Goal: Find specific page/section: Find specific page/section

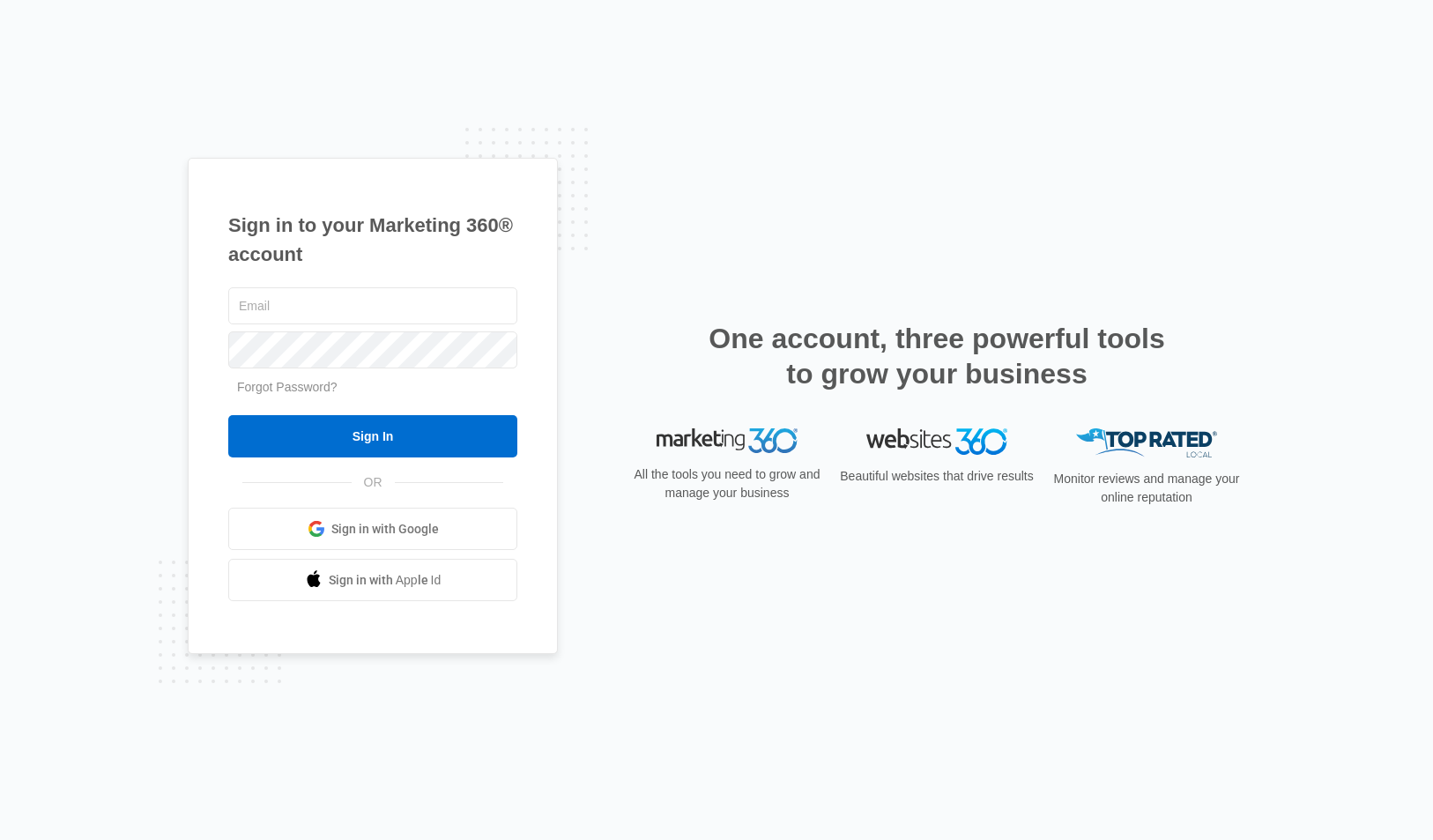
type input "[PERSON_NAME][EMAIL_ADDRESS][PERSON_NAME][DOMAIN_NAME]"
click at [373, 436] on input "Sign In" at bounding box center [373, 436] width 289 height 42
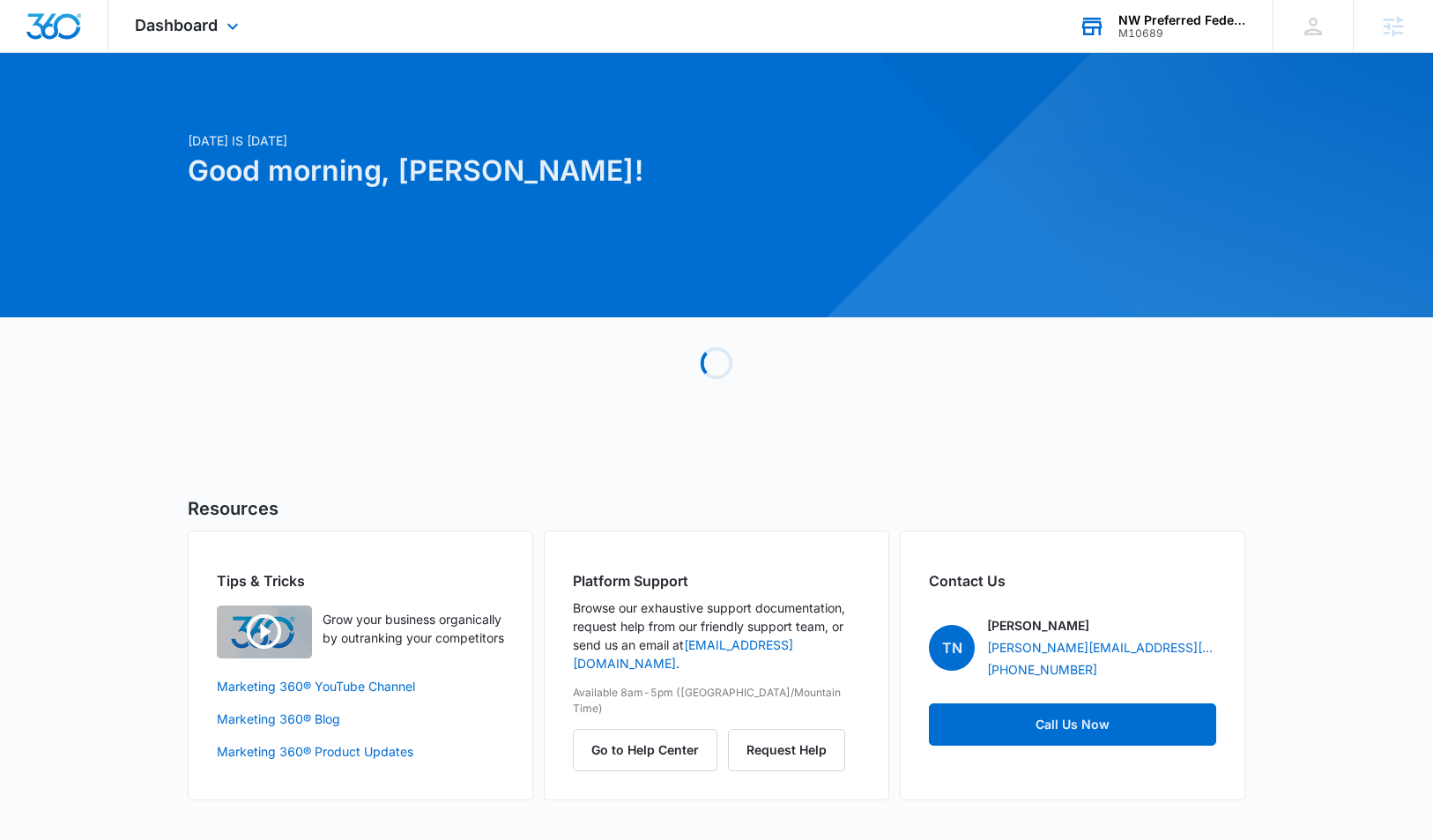
click at [1177, 14] on div "NW Preferred Federal Credit Union" at bounding box center [1183, 20] width 129 height 14
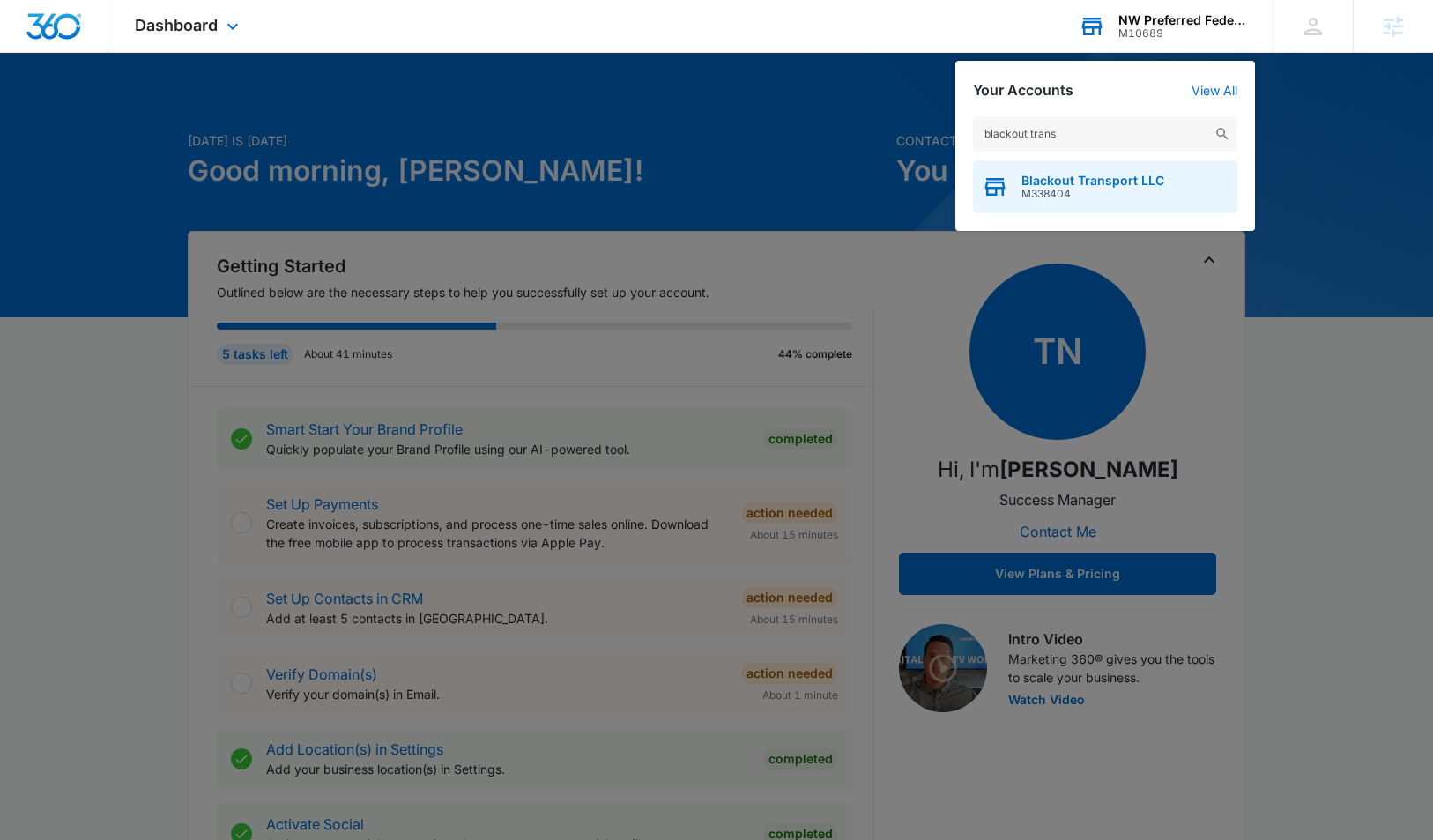
type input "blackout trans"
click at [1050, 193] on span "M338404" at bounding box center [1093, 193] width 143 height 12
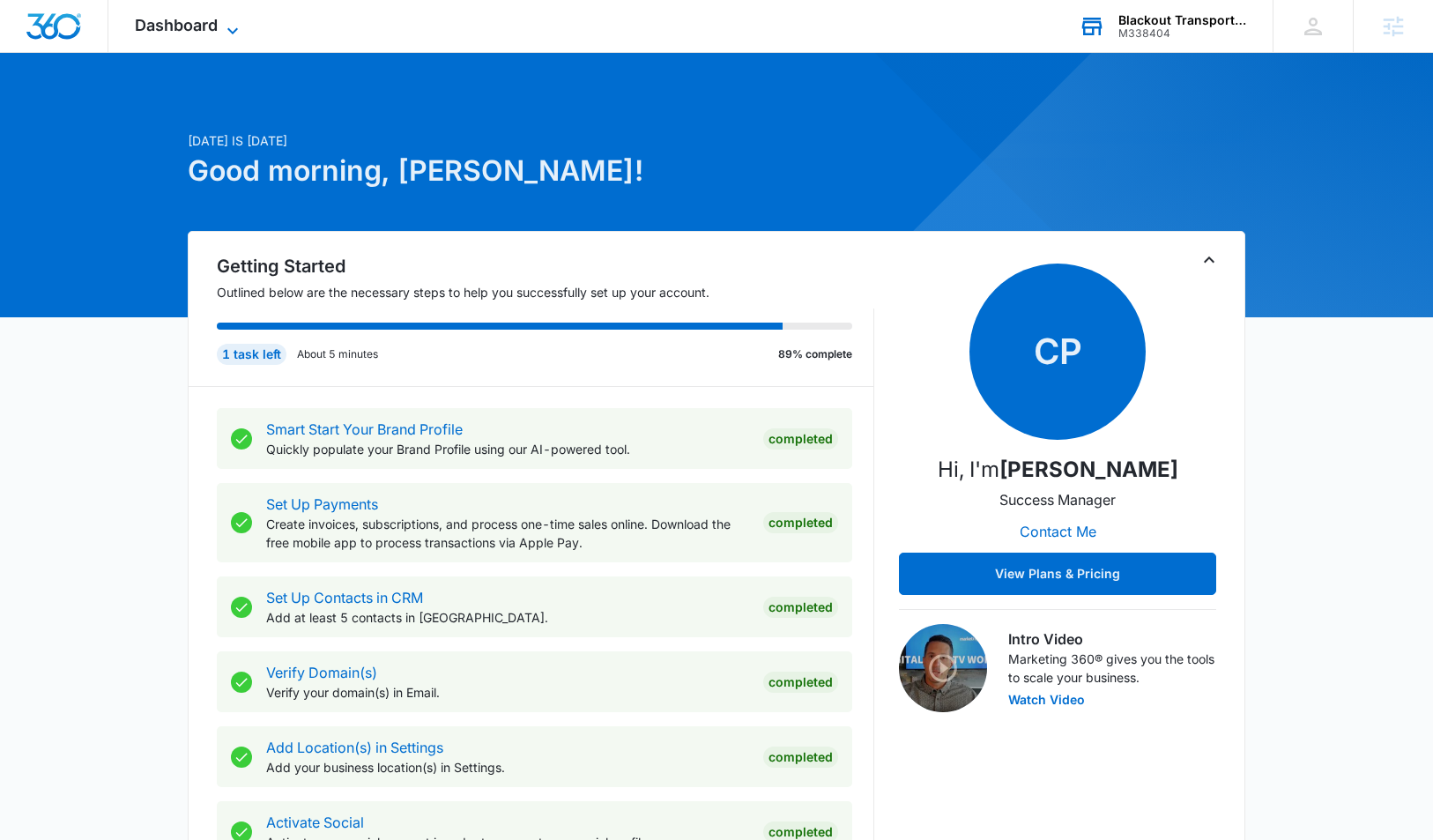
click at [169, 21] on span "Dashboard" at bounding box center [176, 25] width 83 height 19
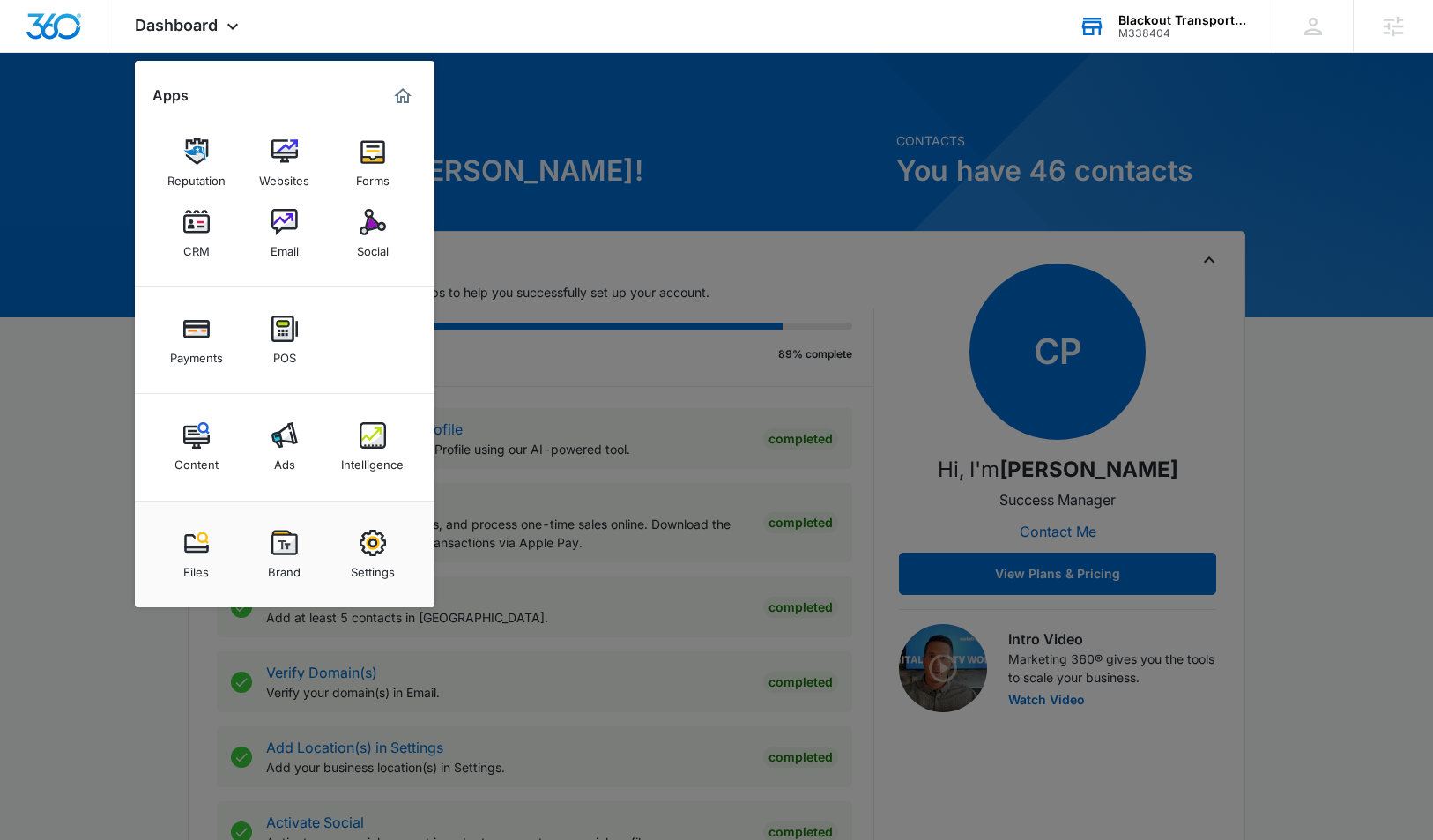
click at [200, 458] on div "Content" at bounding box center [196, 460] width 44 height 23
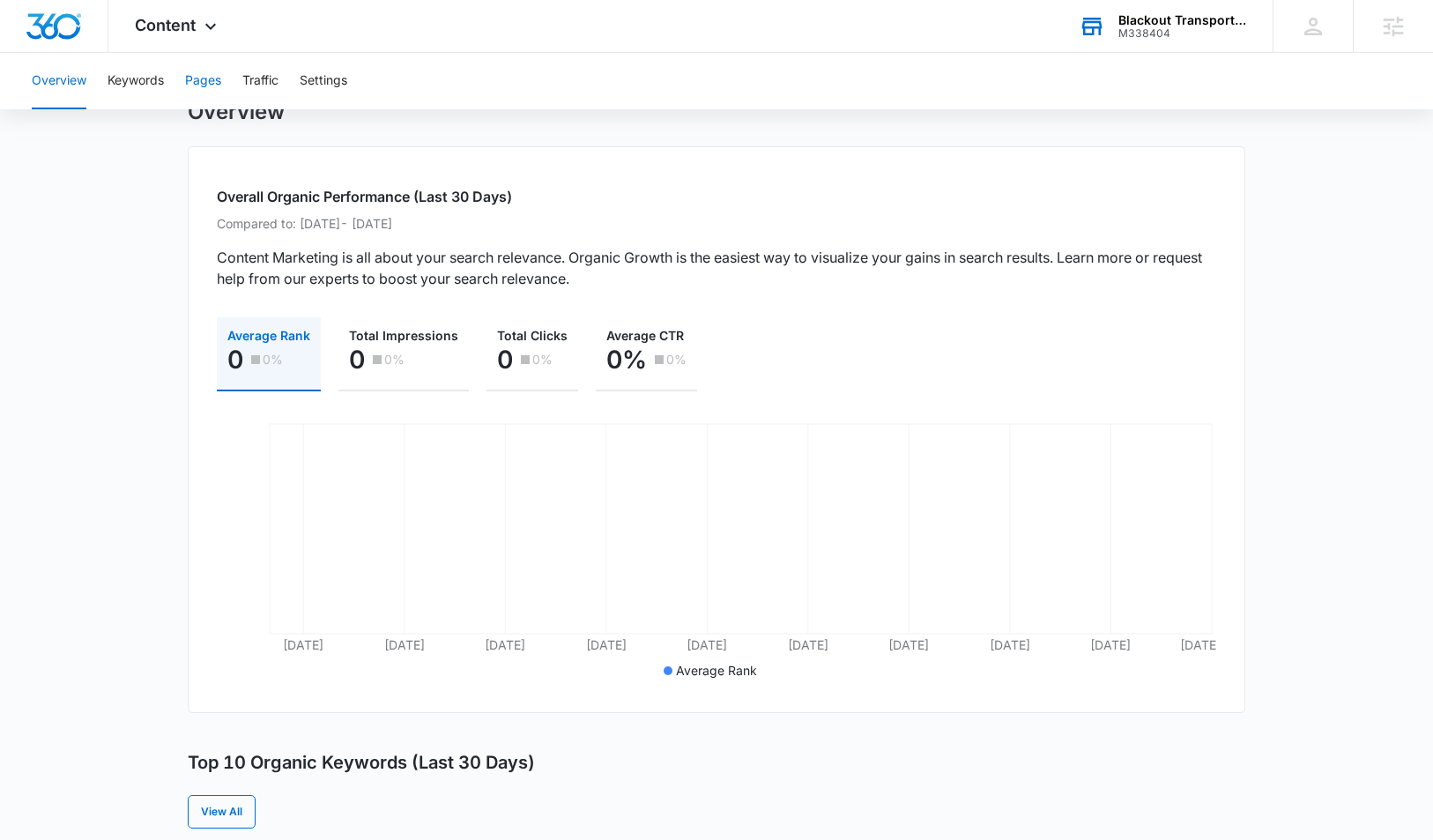
scroll to position [68, 0]
click at [151, 76] on button "Keywords" at bounding box center [135, 81] width 56 height 56
